Goal: Communication & Community: Answer question/provide support

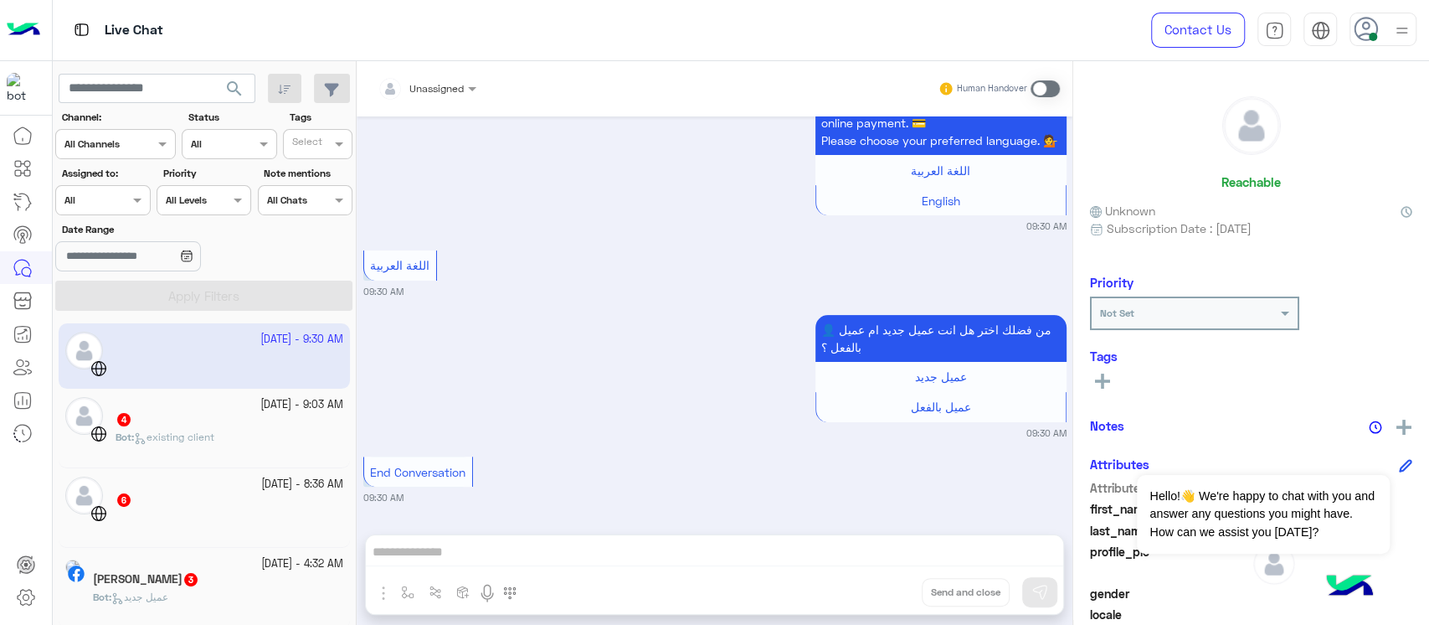
click at [186, 414] on div "4" at bounding box center [230, 421] width 228 height 18
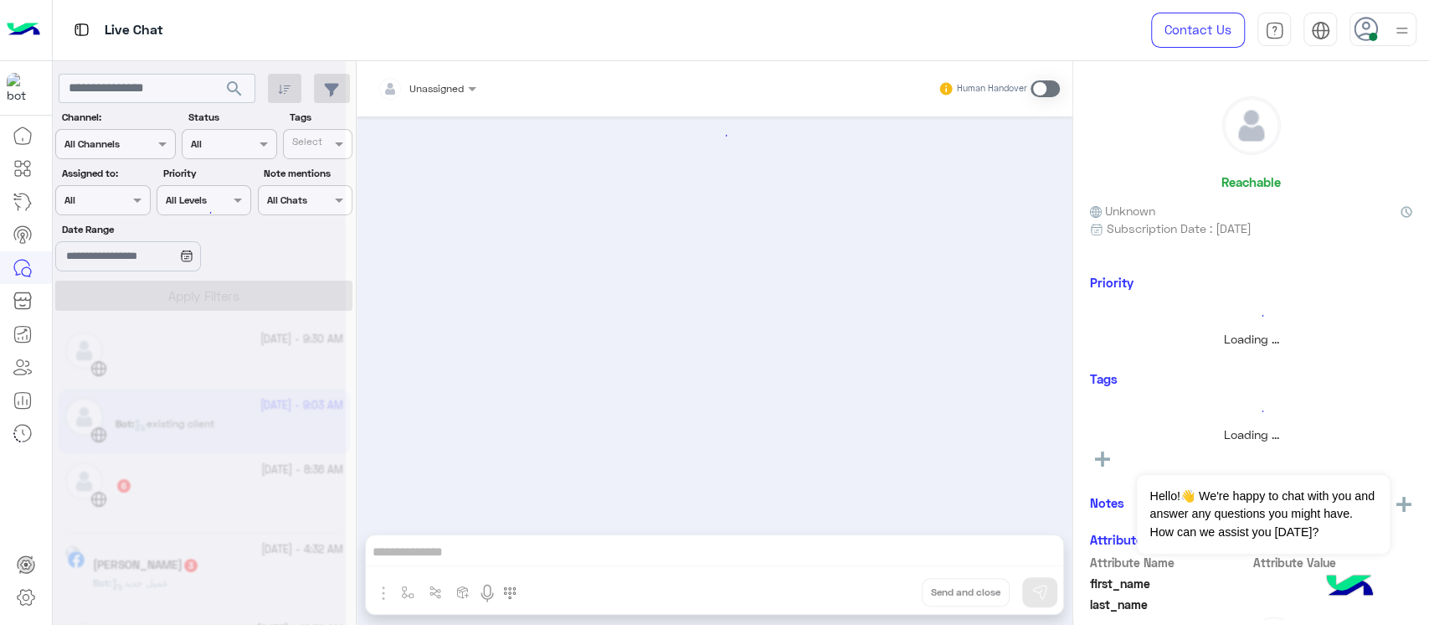
scroll to position [527, 0]
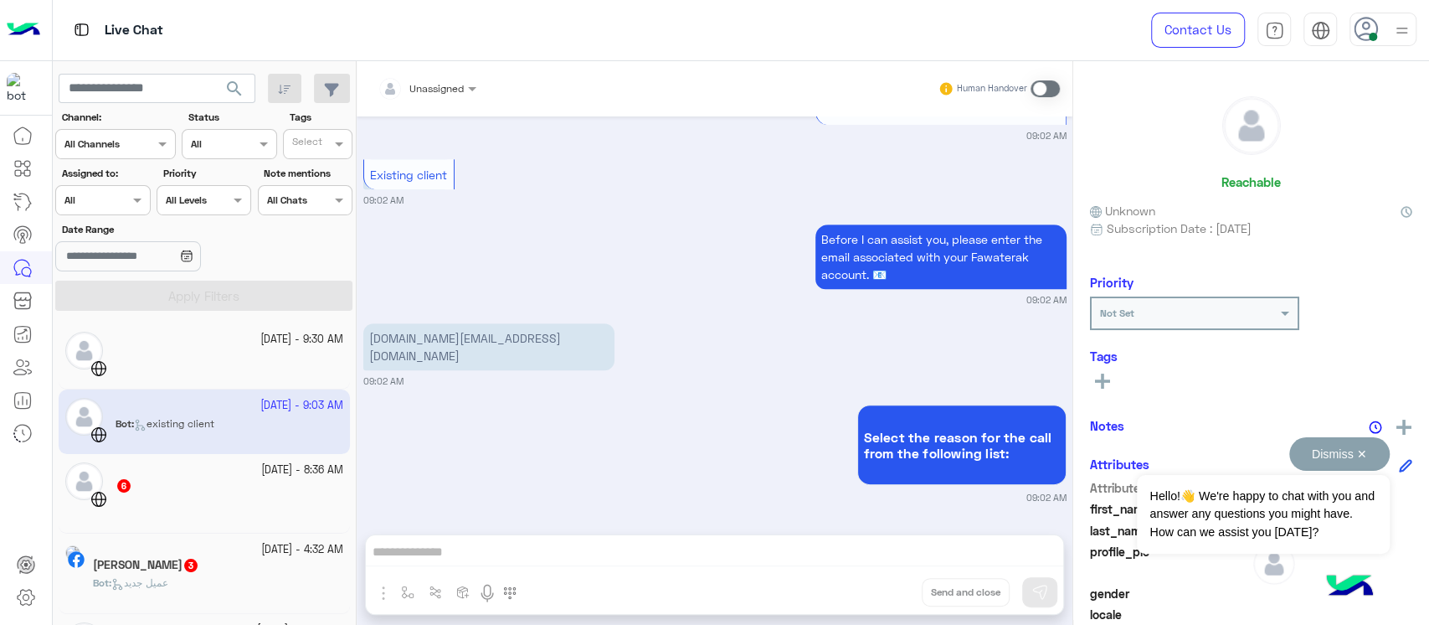
click at [1373, 448] on button "Dismiss ✕" at bounding box center [1339, 453] width 100 height 33
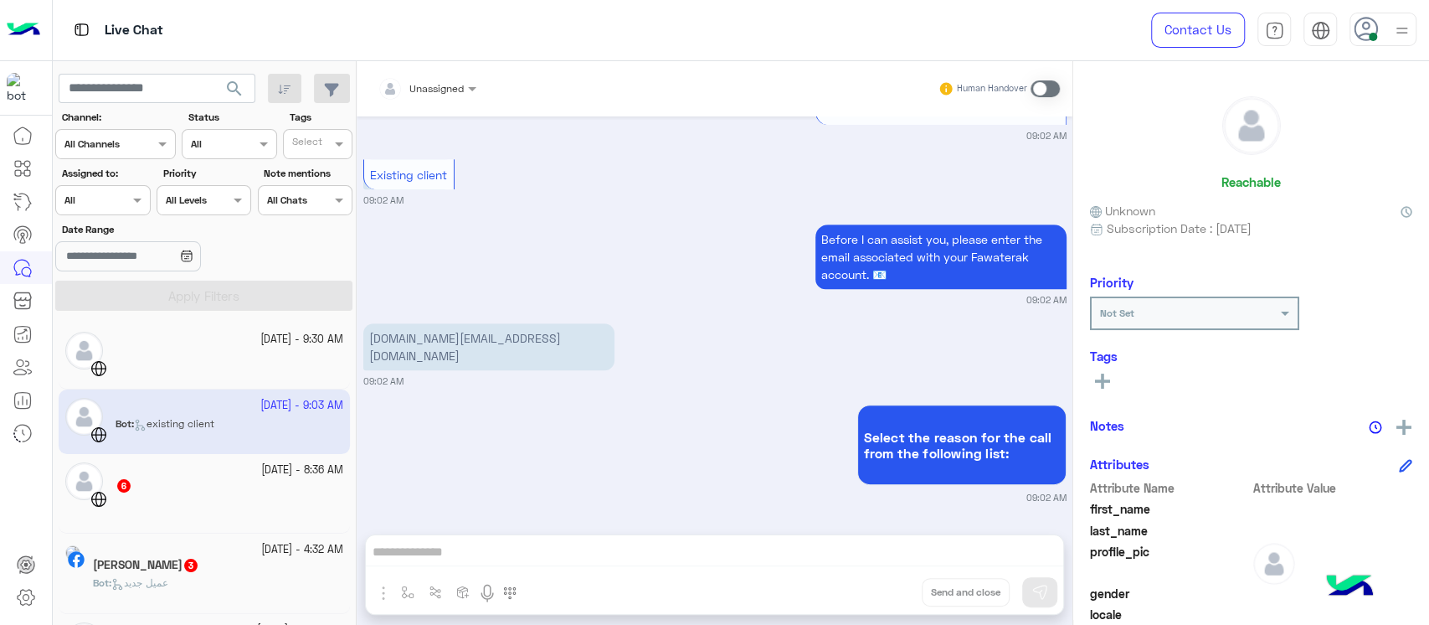
click at [261, 476] on small "[DATE] - 8:36 AM" at bounding box center [302, 470] width 82 height 16
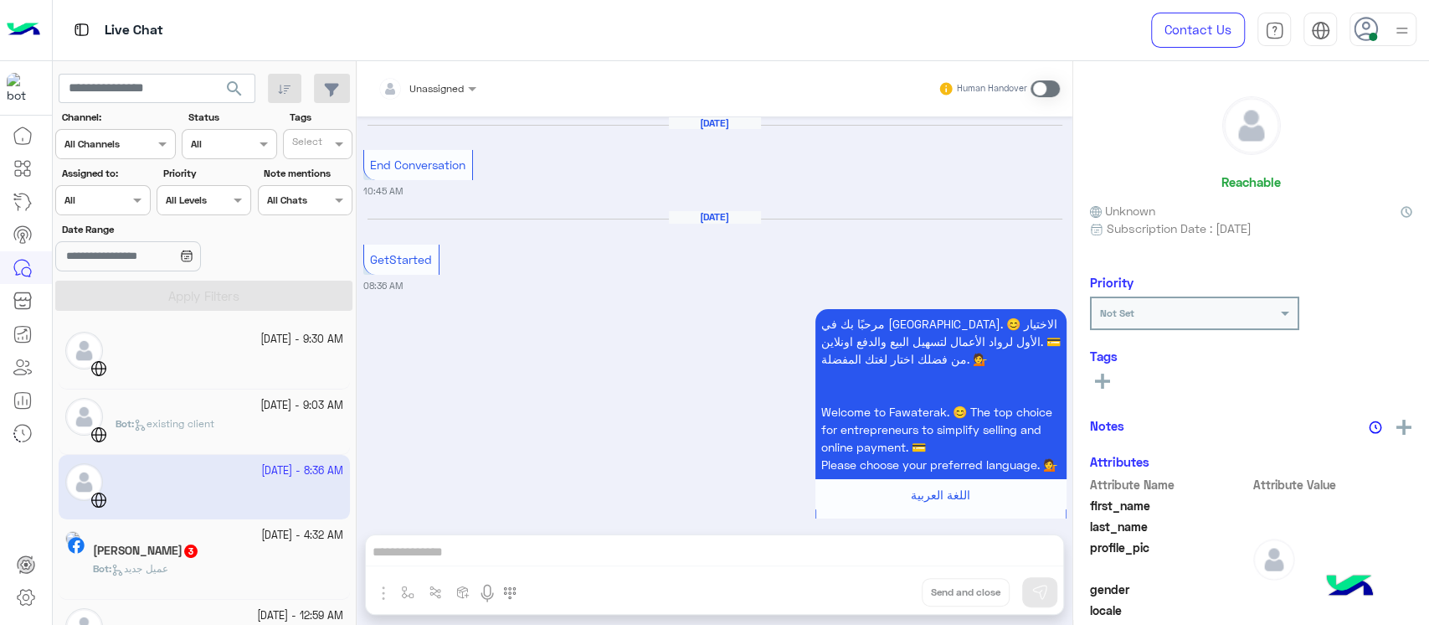
scroll to position [676, 0]
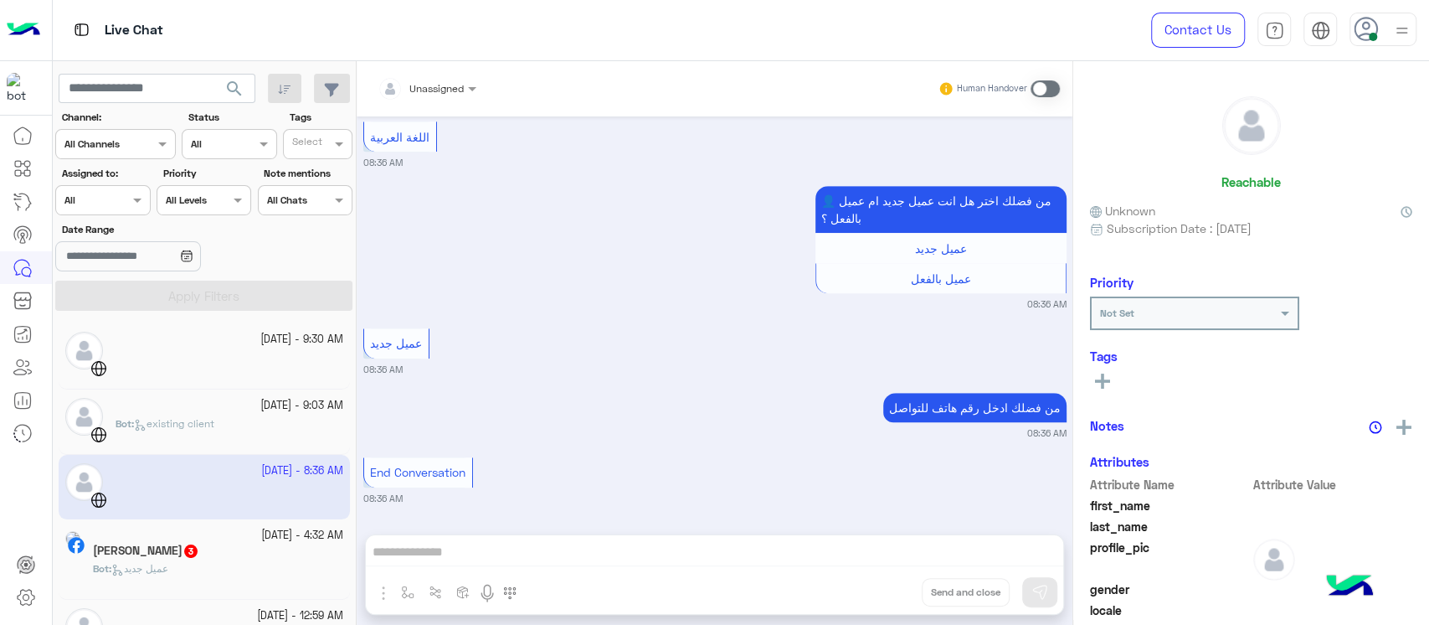
click at [168, 573] on span "عميل جديد" at bounding box center [139, 568] width 57 height 13
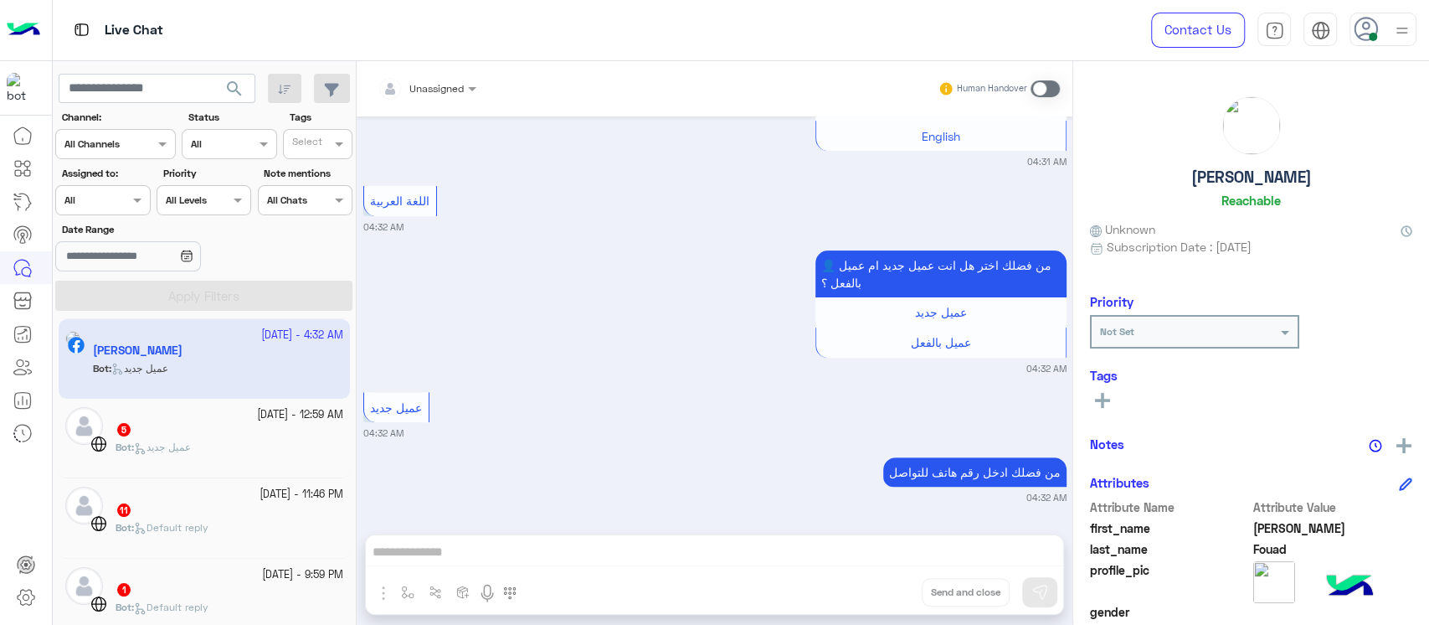
scroll to position [223, 0]
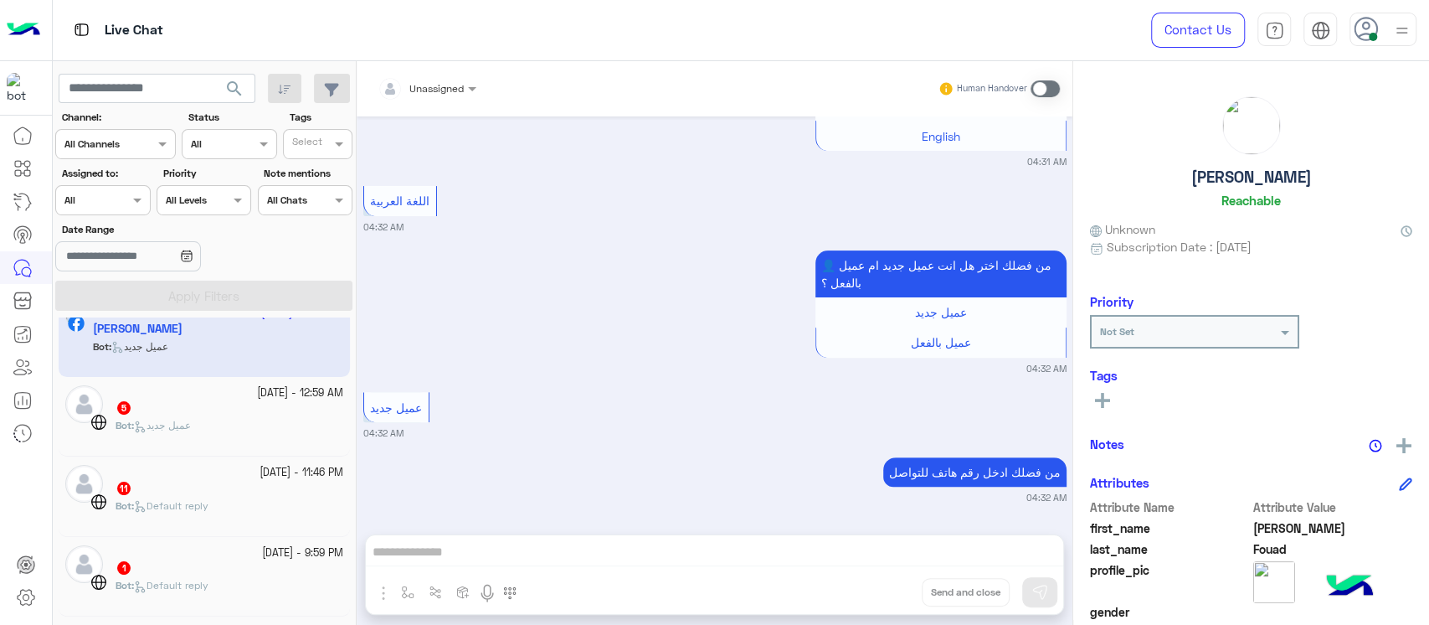
click at [227, 418] on div "Bot : عميل جديد" at bounding box center [230, 432] width 228 height 29
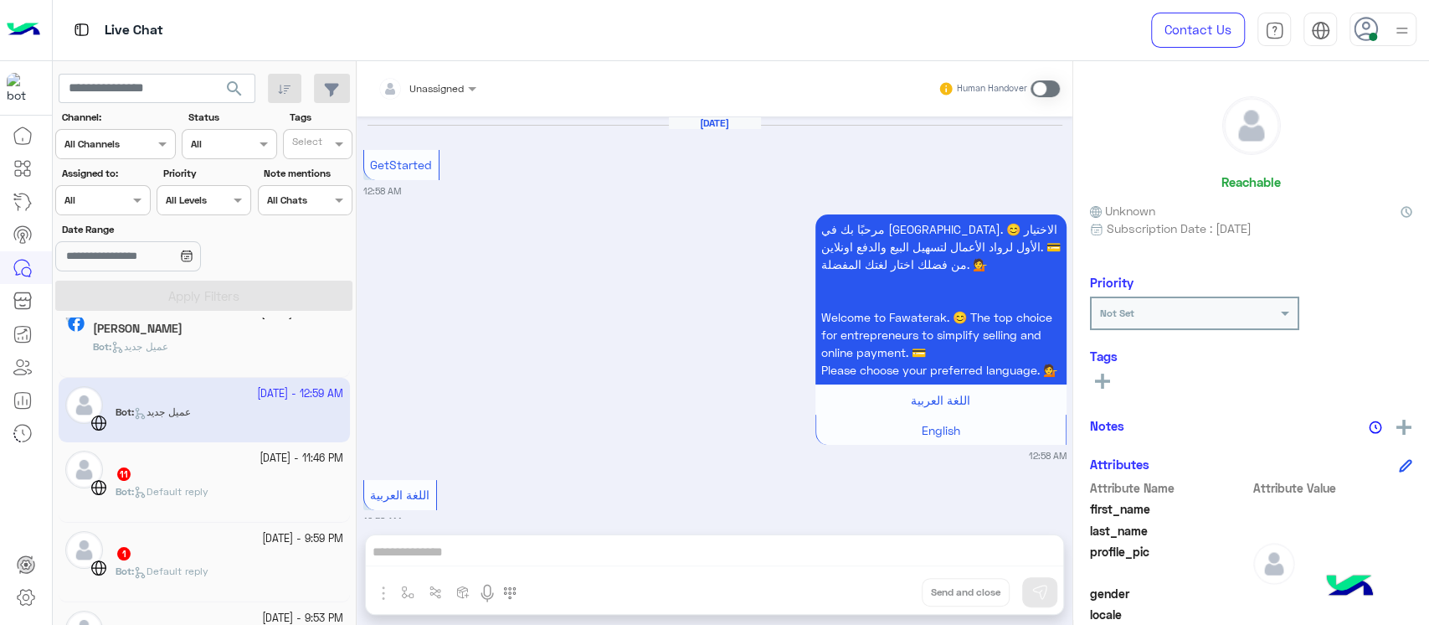
scroll to position [663, 0]
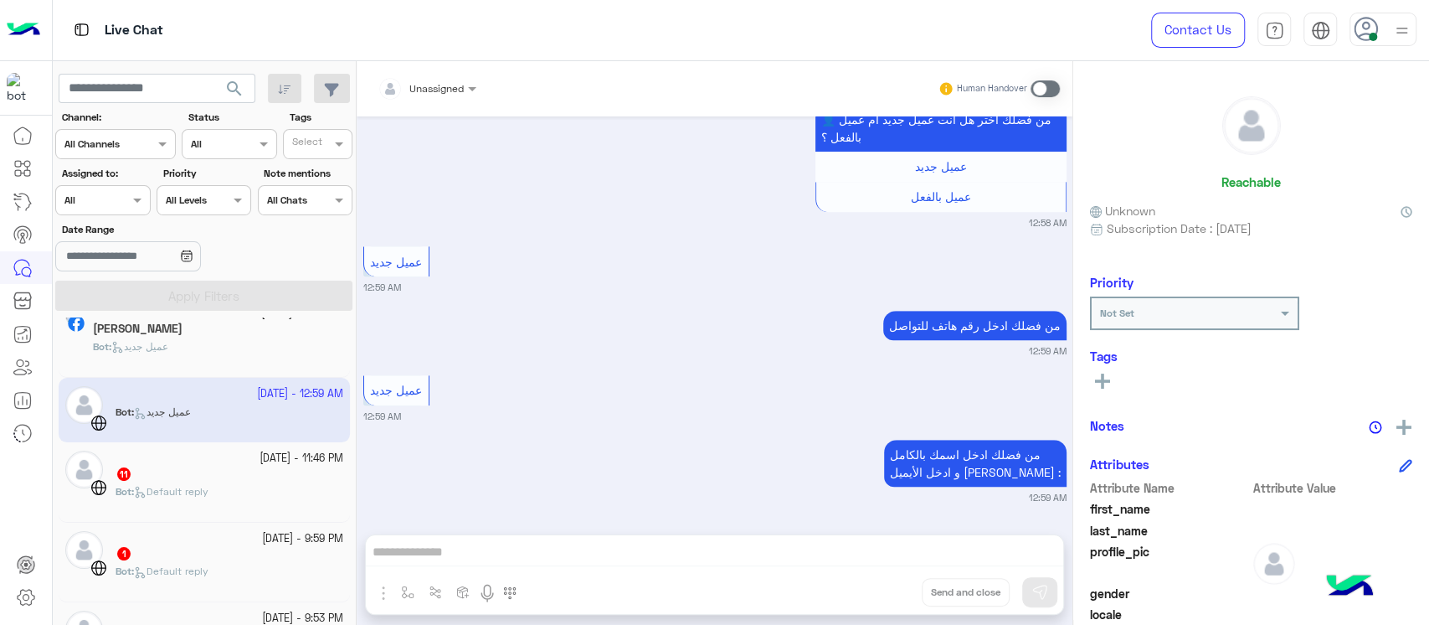
click at [224, 481] on div "11" at bounding box center [230, 475] width 228 height 18
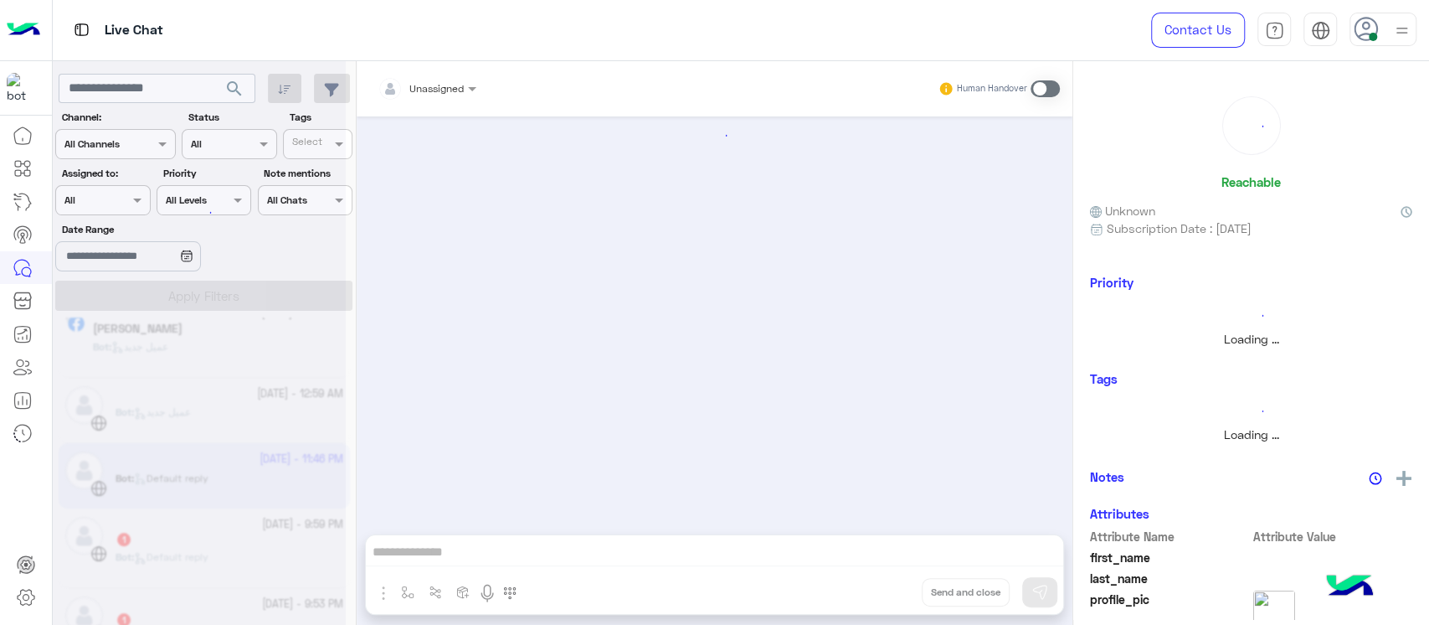
scroll to position [1603, 0]
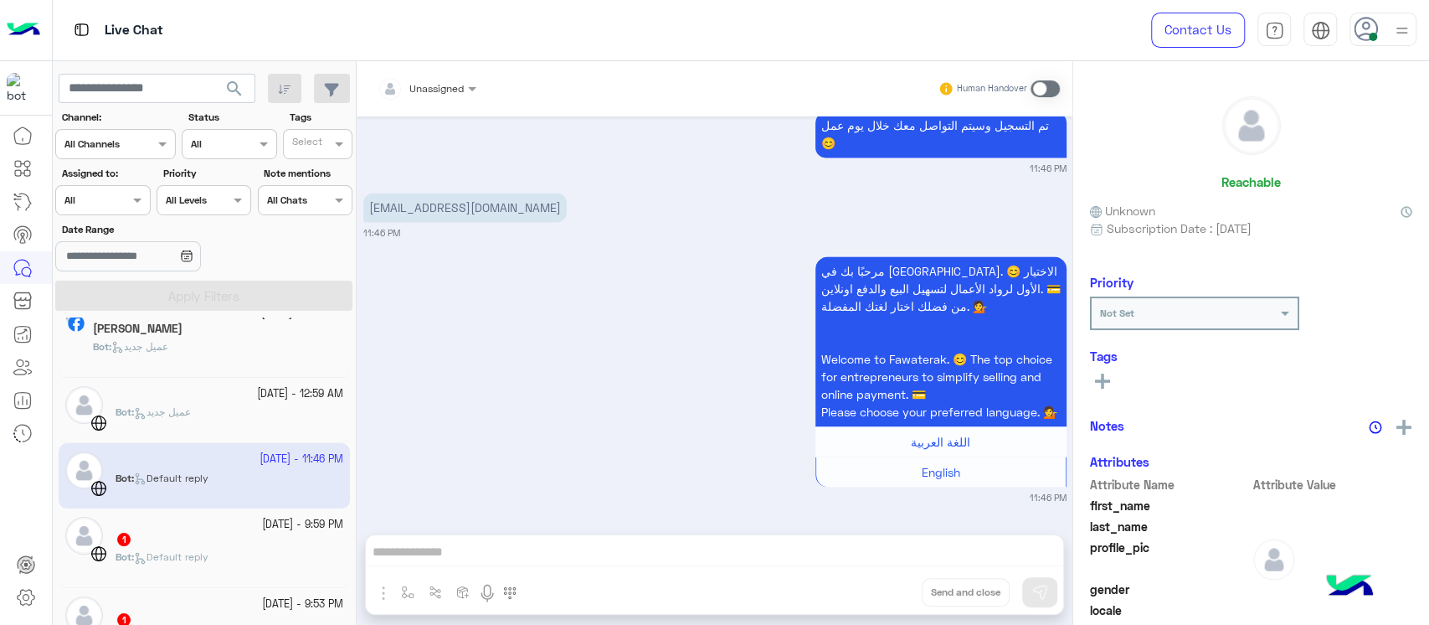
click at [229, 528] on div "[DATE] - 9:59 PM" at bounding box center [230, 525] width 228 height 16
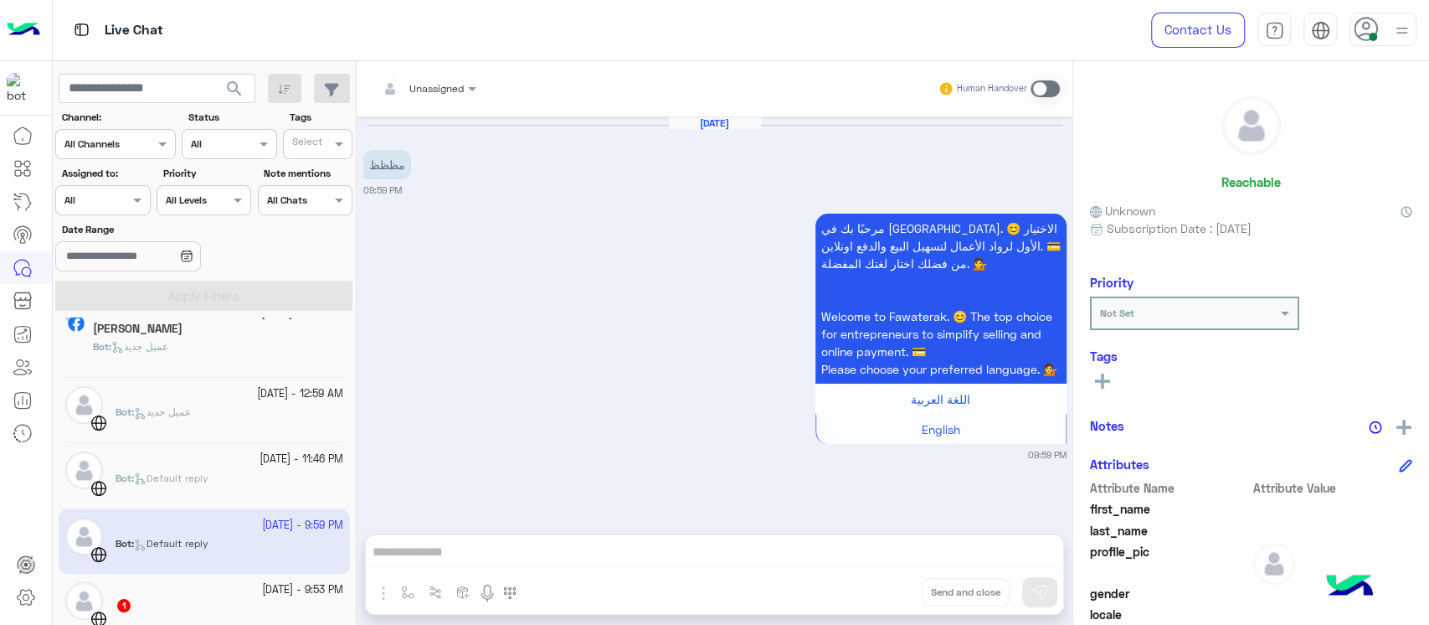
scroll to position [335, 0]
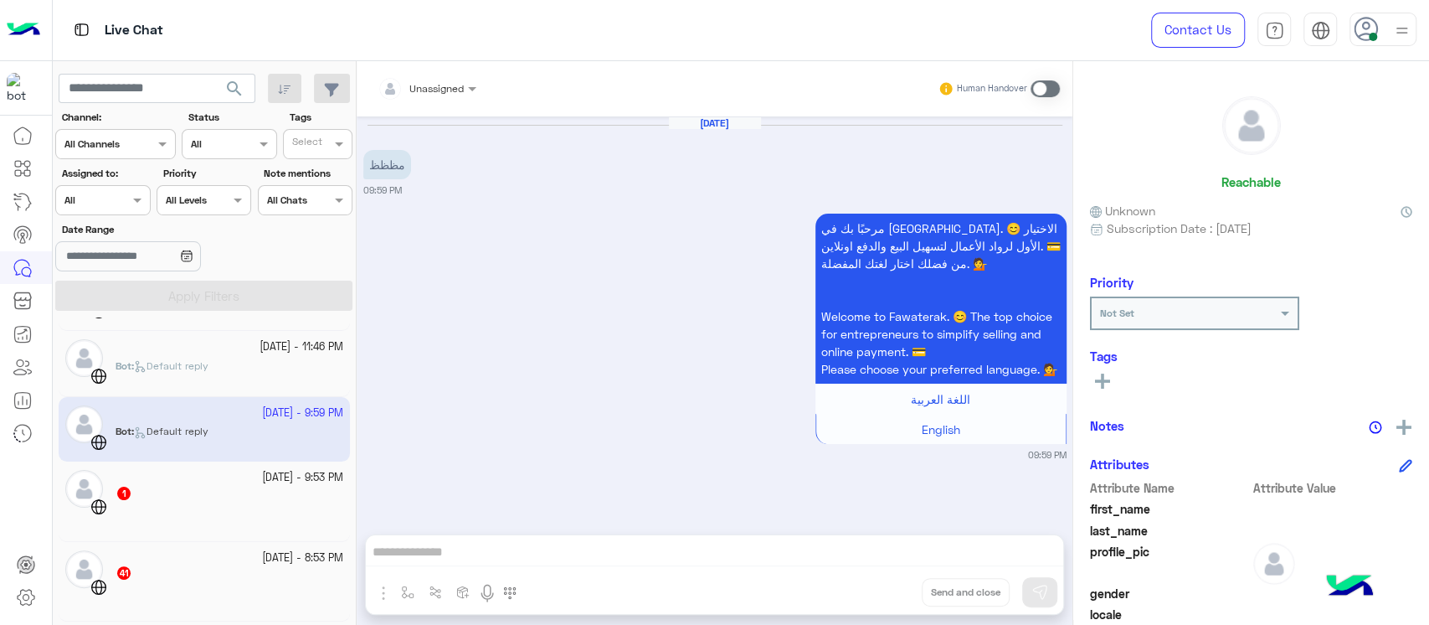
click at [234, 519] on div at bounding box center [230, 517] width 228 height 29
